Goal: Check status: Check status

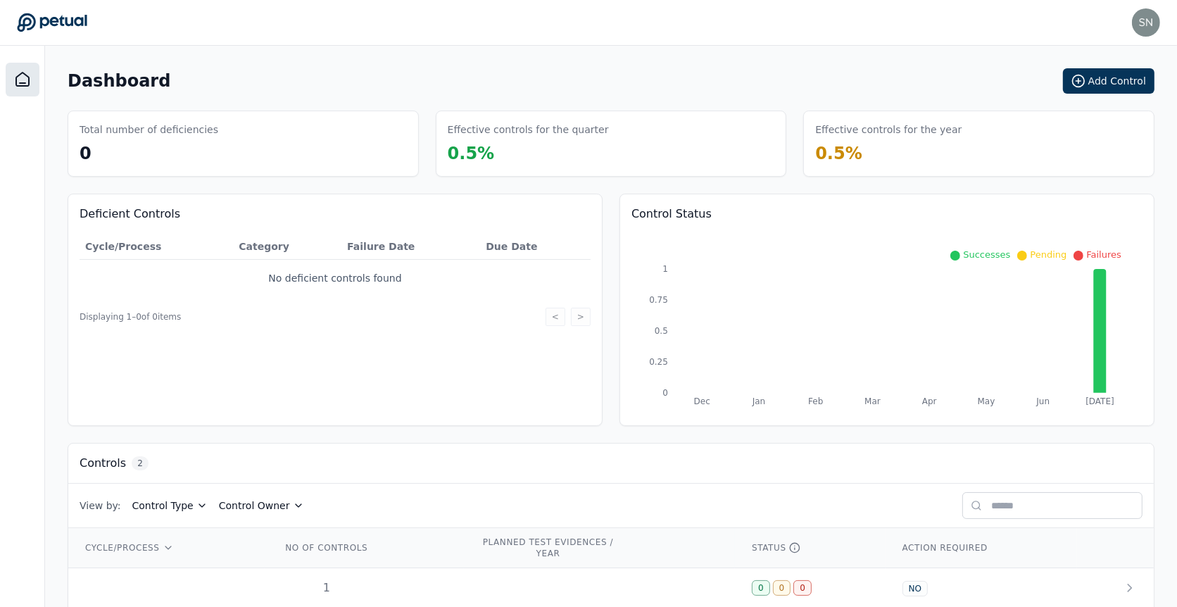
scroll to position [60, 0]
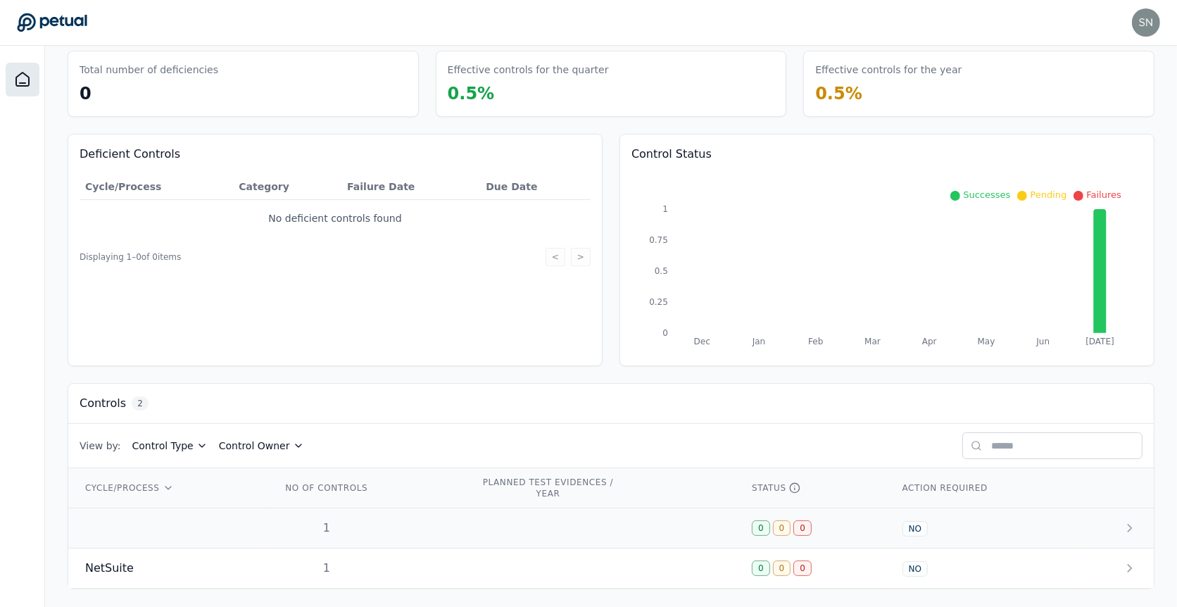
click at [357, 520] on div "1" at bounding box center [327, 528] width 90 height 17
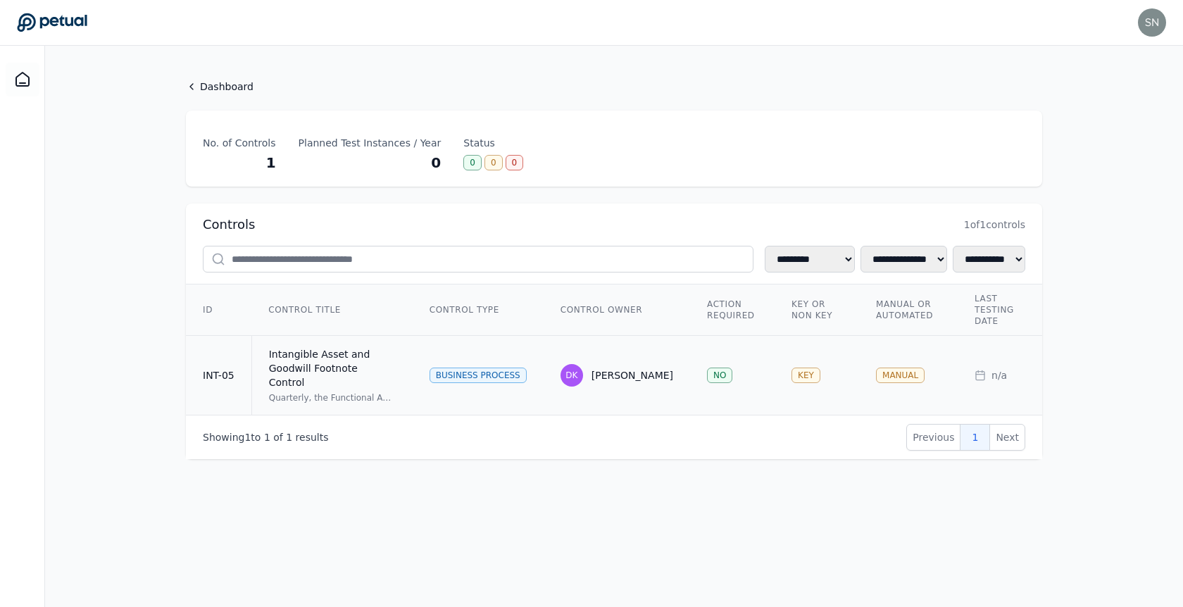
click at [373, 373] on div "Intangible Asset and Goodwill Footnote Control" at bounding box center [332, 368] width 127 height 42
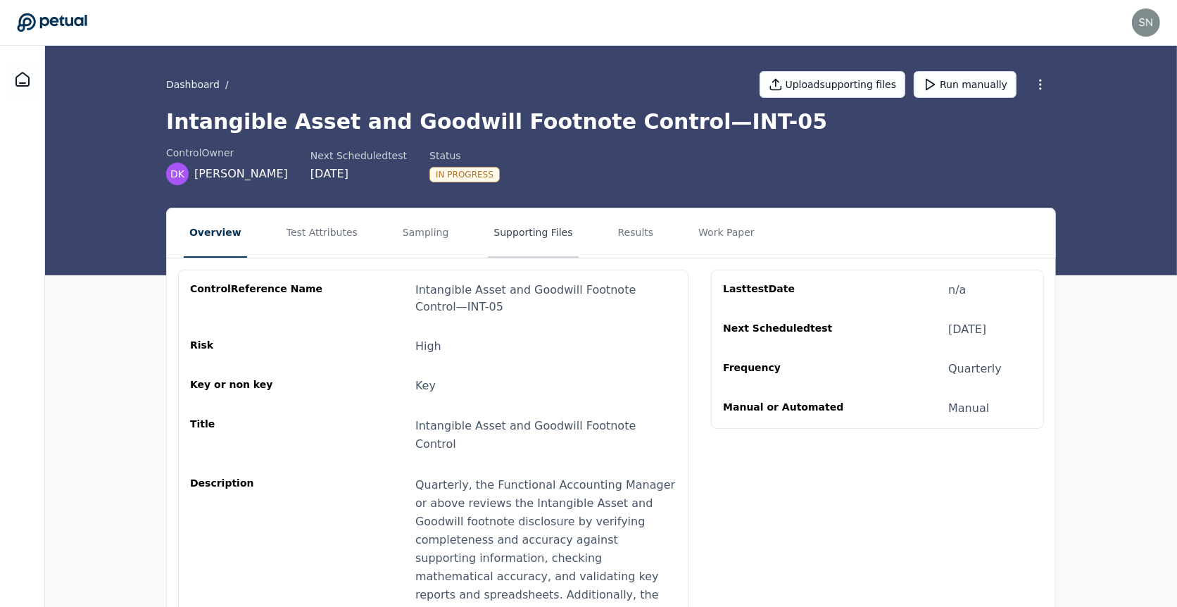
click at [536, 241] on button "Supporting Files" at bounding box center [533, 232] width 90 height 49
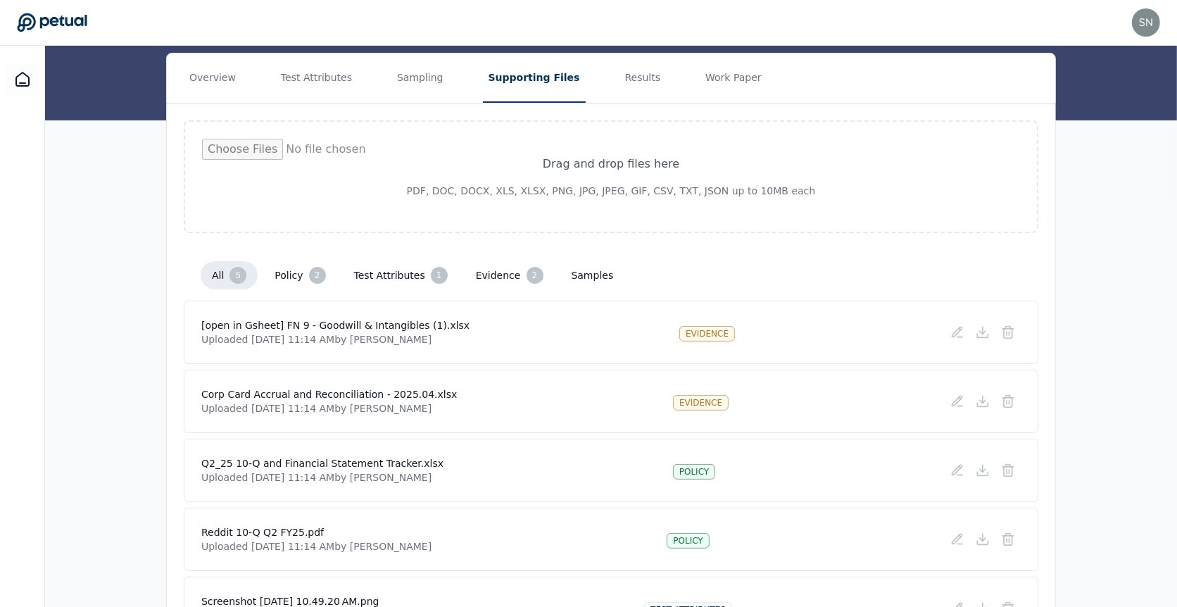
scroll to position [244, 0]
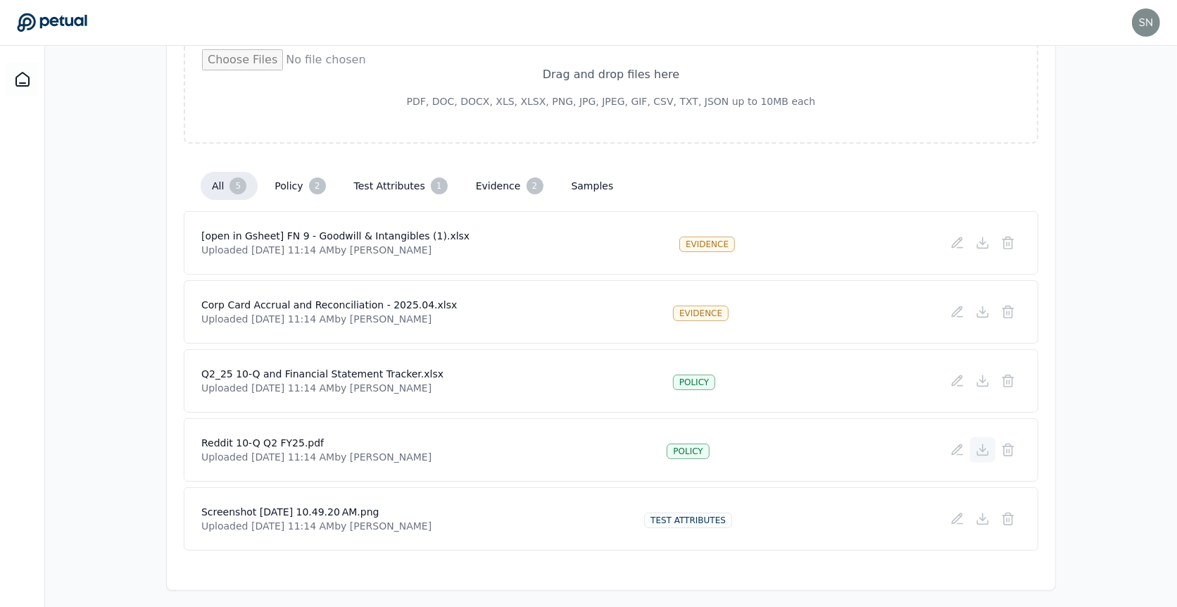
click at [986, 448] on icon at bounding box center [983, 449] width 6 height 3
